Goal: Find specific page/section: Find specific page/section

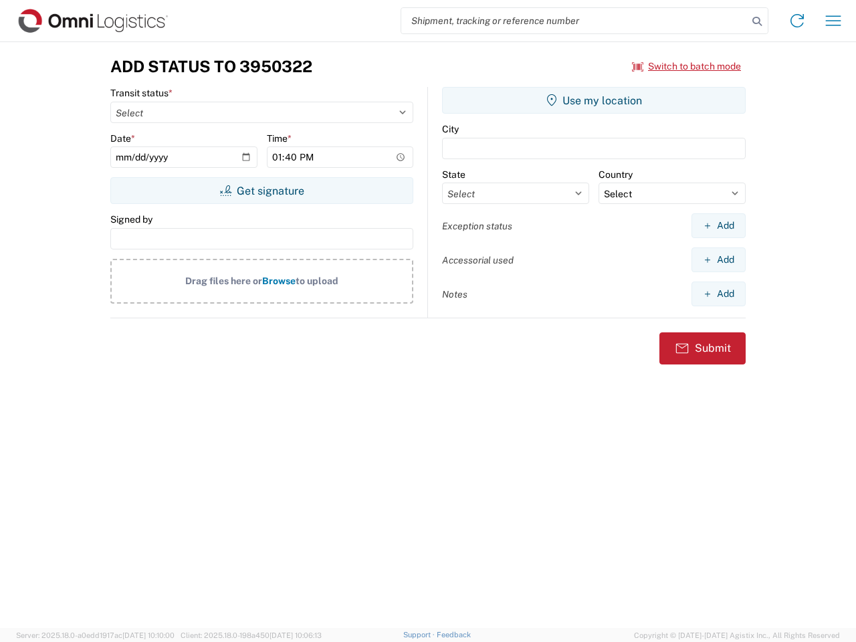
click at [575, 21] on input "search" at bounding box center [574, 20] width 347 height 25
click at [757, 21] on icon at bounding box center [757, 21] width 19 height 19
click at [797, 21] on icon at bounding box center [797, 20] width 21 height 21
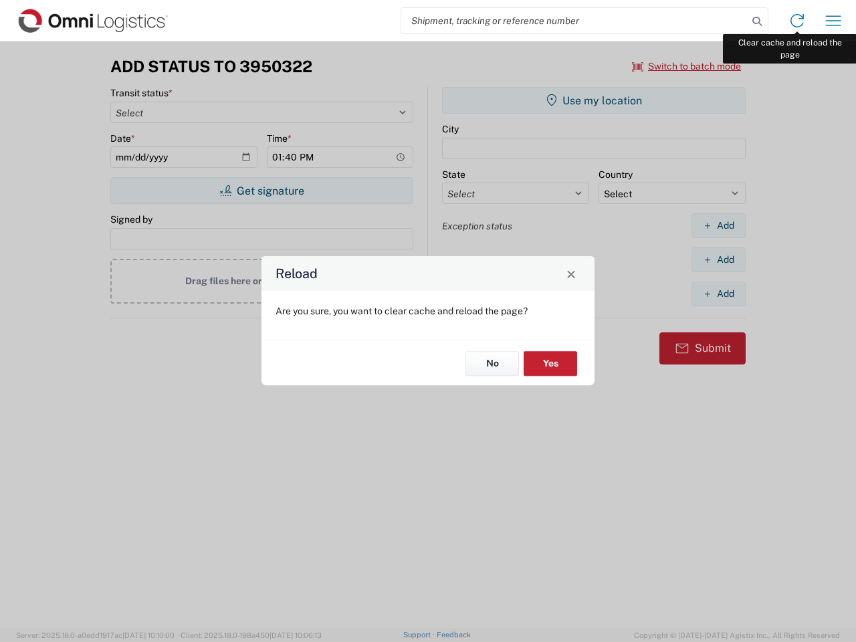
click at [833, 21] on div "Reload Are you sure, you want to clear cache and reload the page? No Yes" at bounding box center [428, 321] width 856 height 642
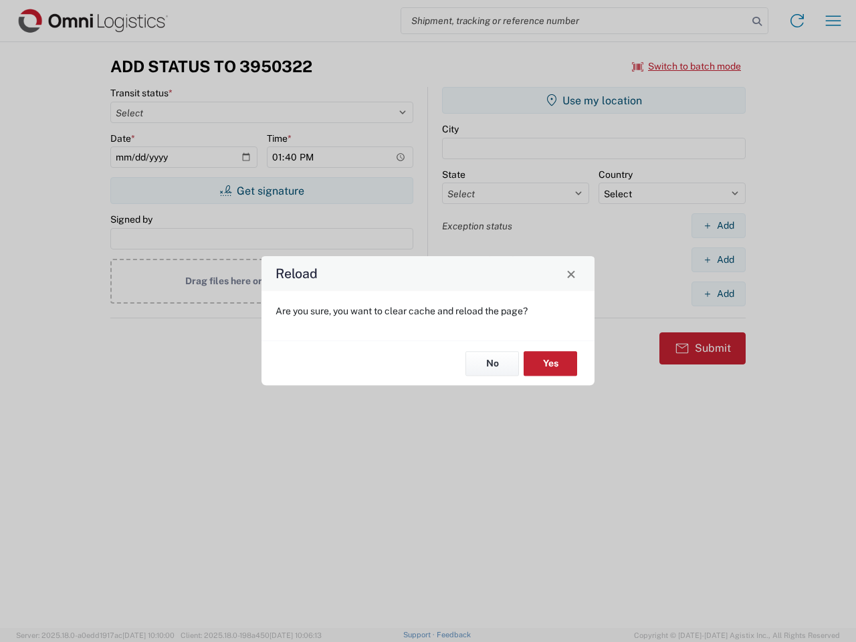
click at [687, 66] on div "Reload Are you sure, you want to clear cache and reload the page? No Yes" at bounding box center [428, 321] width 856 height 642
click at [262, 191] on div "Reload Are you sure, you want to clear cache and reload the page? No Yes" at bounding box center [428, 321] width 856 height 642
click at [594, 100] on div "Reload Are you sure, you want to clear cache and reload the page? No Yes" at bounding box center [428, 321] width 856 height 642
click at [718, 225] on div "Reload Are you sure, you want to clear cache and reload the page? No Yes" at bounding box center [428, 321] width 856 height 642
click at [718, 260] on div "Reload Are you sure, you want to clear cache and reload the page? No Yes" at bounding box center [428, 321] width 856 height 642
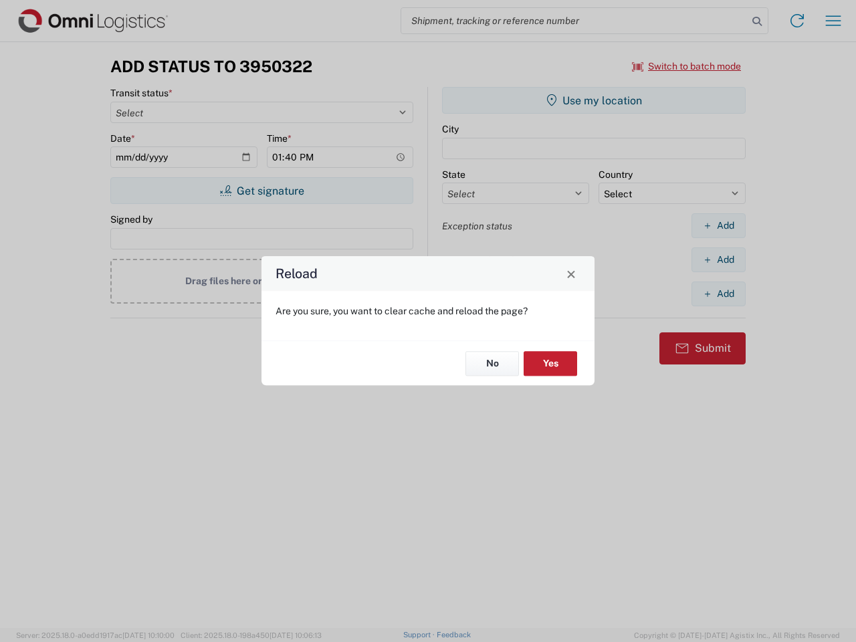
click at [718, 294] on div "Reload Are you sure, you want to clear cache and reload the page? No Yes" at bounding box center [428, 321] width 856 height 642
